Goal: Task Accomplishment & Management: Use online tool/utility

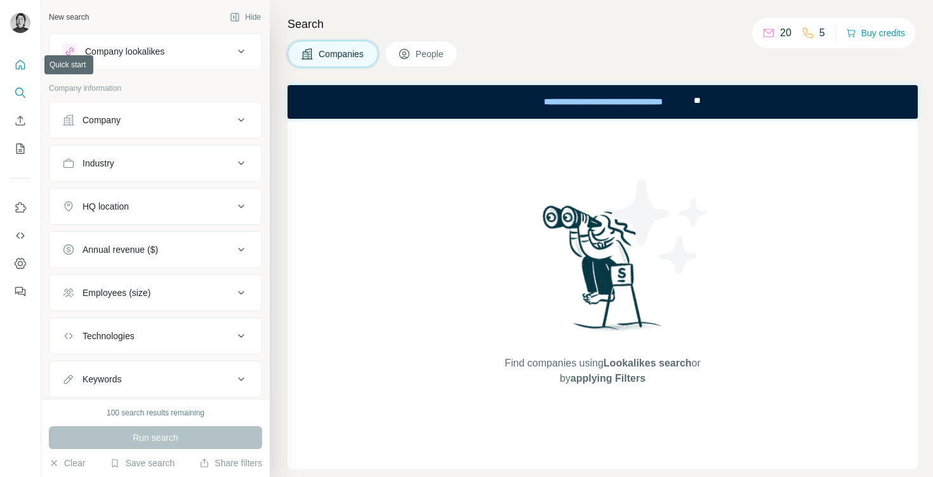
click at [20, 70] on icon "Quick start" at bounding box center [20, 64] width 13 height 13
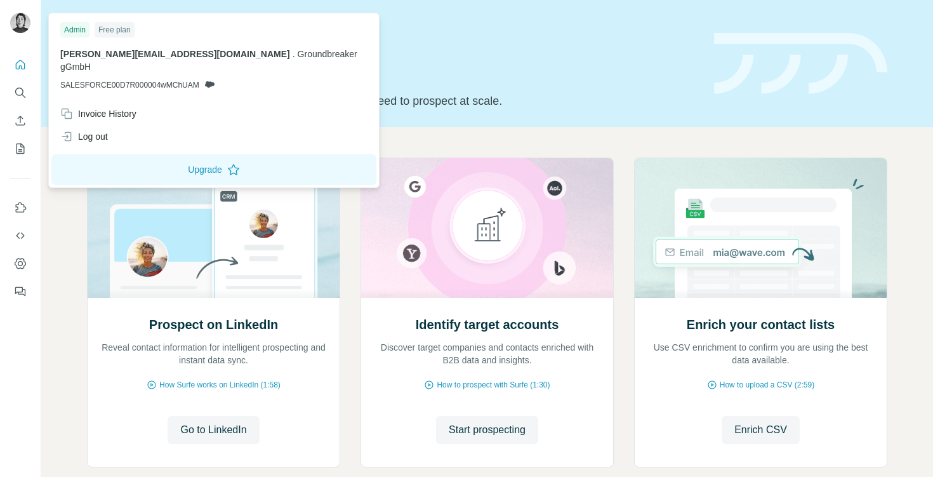
click at [19, 27] on img at bounding box center [20, 23] width 20 height 20
click at [18, 20] on img at bounding box center [20, 23] width 20 height 20
click at [110, 107] on div "Invoice History" at bounding box center [98, 113] width 76 height 13
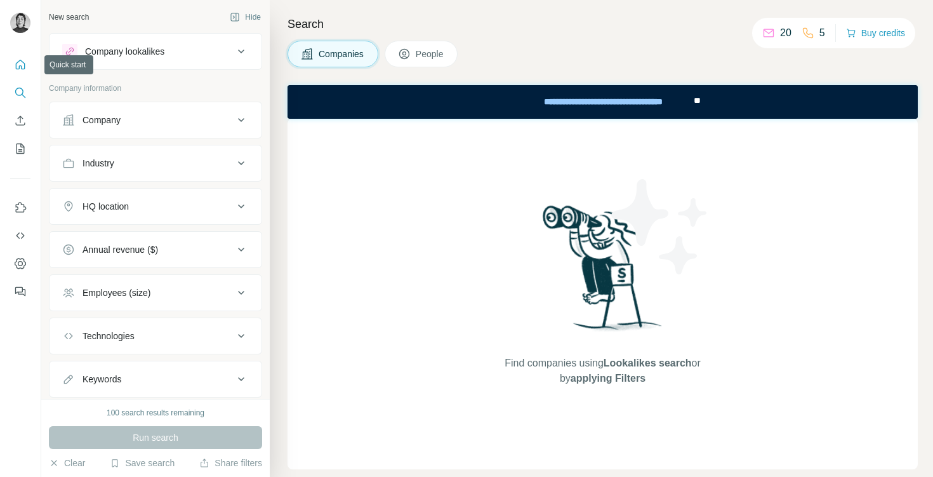
click at [20, 68] on icon "Quick start" at bounding box center [20, 64] width 13 height 13
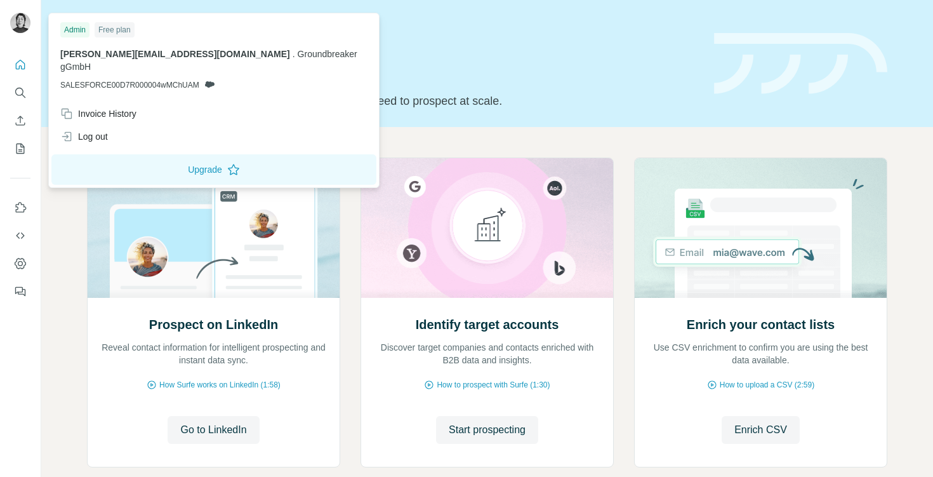
click at [14, 15] on img at bounding box center [20, 23] width 20 height 20
click at [17, 26] on img at bounding box center [20, 23] width 20 height 20
click at [20, 65] on icon "Quick start" at bounding box center [21, 65] width 10 height 10
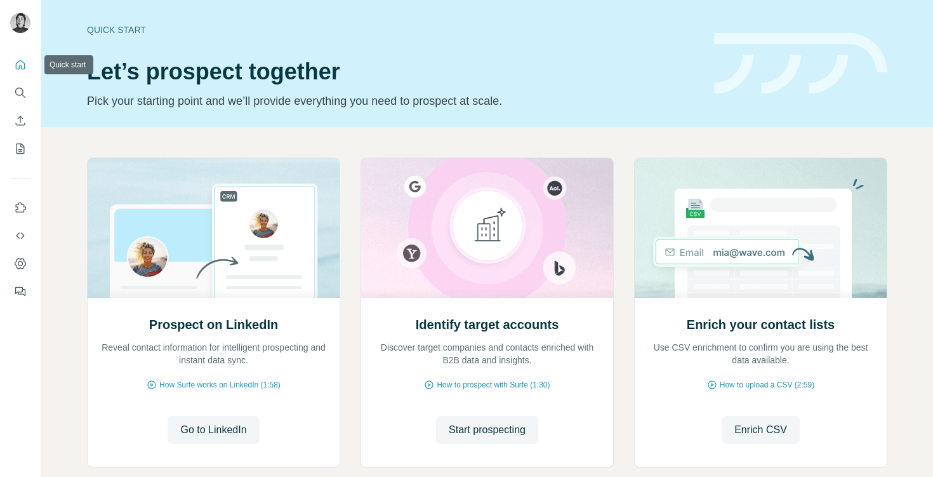
click at [19, 67] on icon "Quick start" at bounding box center [21, 65] width 10 height 10
click at [22, 209] on icon "Use Surfe on LinkedIn" at bounding box center [20, 207] width 13 height 13
click at [19, 67] on icon "Quick start" at bounding box center [21, 65] width 10 height 10
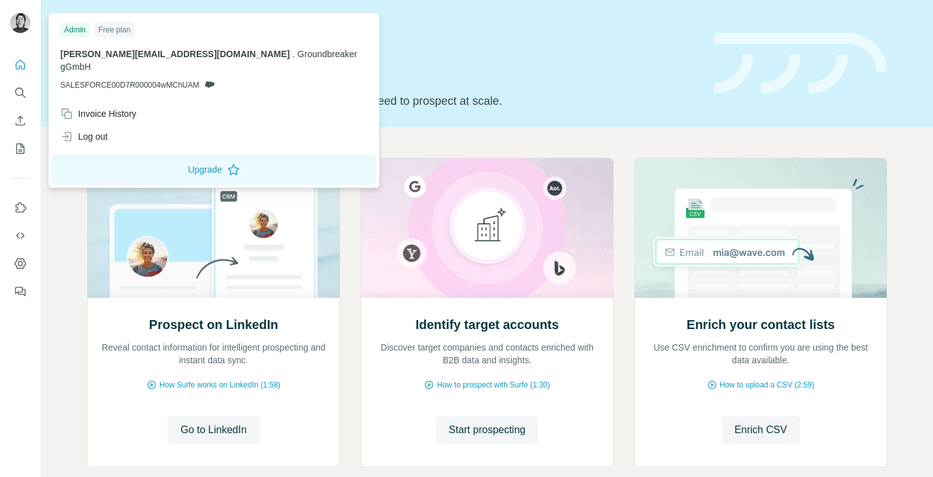
click at [108, 29] on div "Free plan" at bounding box center [115, 29] width 40 height 15
click at [84, 32] on div "Admin" at bounding box center [74, 29] width 29 height 15
click at [75, 32] on div "Admin" at bounding box center [74, 29] width 29 height 15
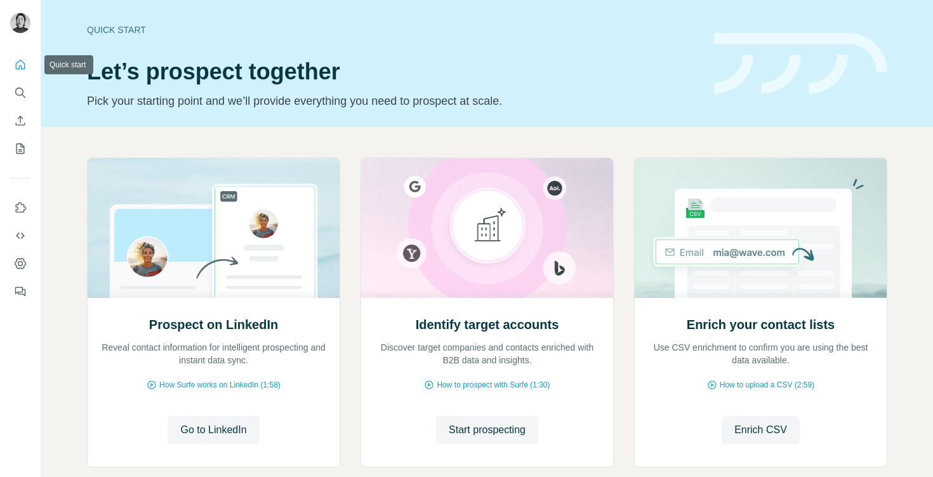
click at [22, 72] on button "Quick start" at bounding box center [20, 64] width 20 height 23
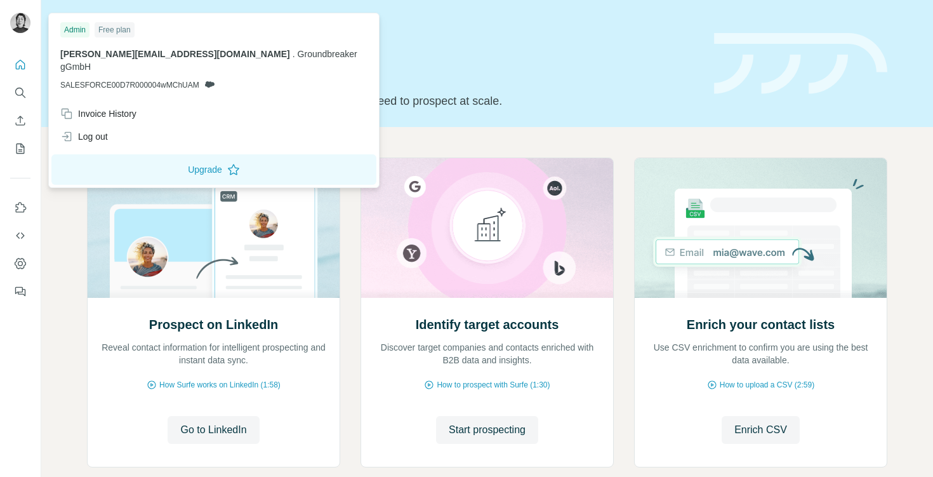
click at [16, 4] on div at bounding box center [22, 25] width 37 height 42
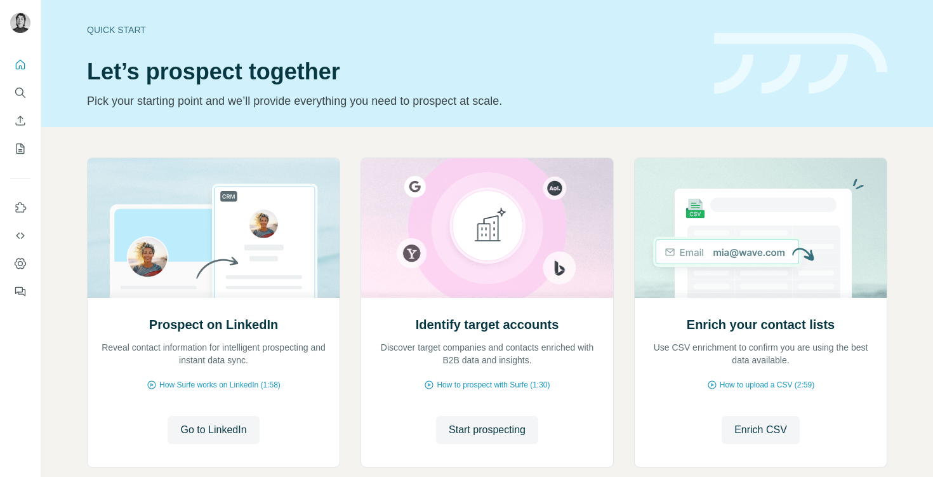
click at [16, 22] on img at bounding box center [20, 23] width 20 height 20
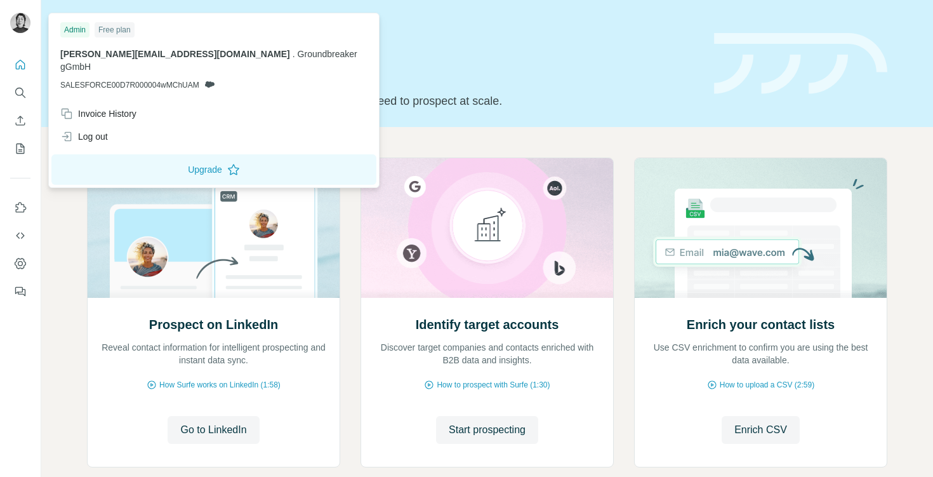
click at [16, 22] on img at bounding box center [20, 23] width 20 height 20
click at [20, 262] on icon "Dashboard" at bounding box center [20, 263] width 13 height 13
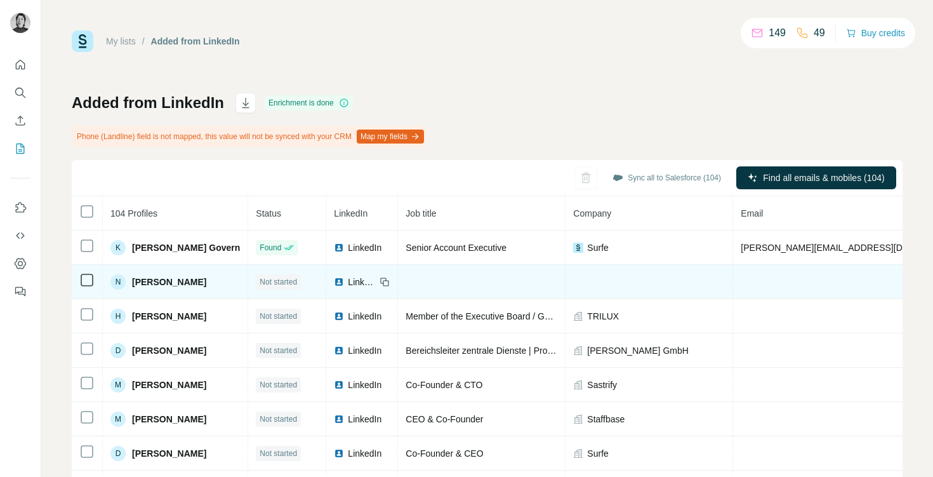
click at [468, 281] on td at bounding box center [482, 282] width 168 height 34
click at [271, 285] on span "Not started" at bounding box center [278, 281] width 37 height 11
click at [272, 283] on span "Not started" at bounding box center [278, 281] width 37 height 11
click at [367, 276] on div "LinkedIn" at bounding box center [362, 281] width 56 height 13
click at [348, 282] on span "LinkedIn" at bounding box center [362, 281] width 28 height 13
